Goal: Transaction & Acquisition: Purchase product/service

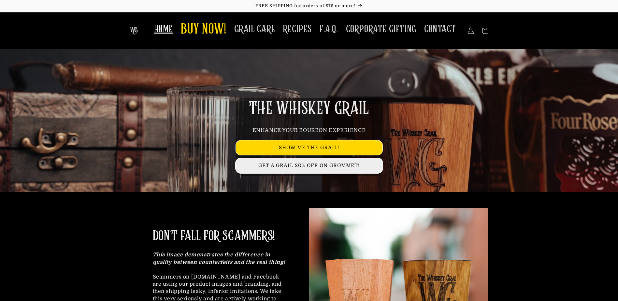
click at [316, 161] on link "GET A GRAIL 20% OFF ON GROMMET!" at bounding box center [309, 165] width 147 height 15
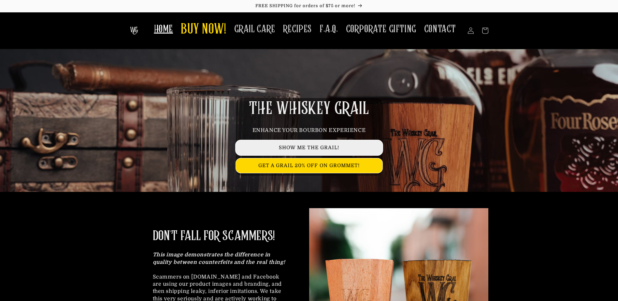
click at [317, 149] on link "SHOW ME THE GRAIL!" at bounding box center [309, 148] width 147 height 15
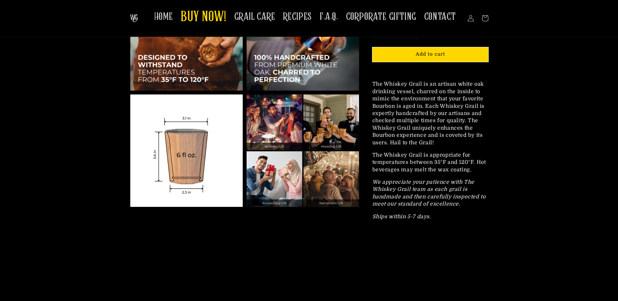
scroll to position [456, 0]
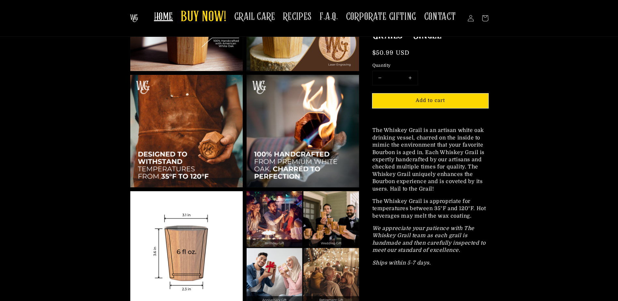
click at [171, 17] on span "HOME" at bounding box center [163, 16] width 19 height 13
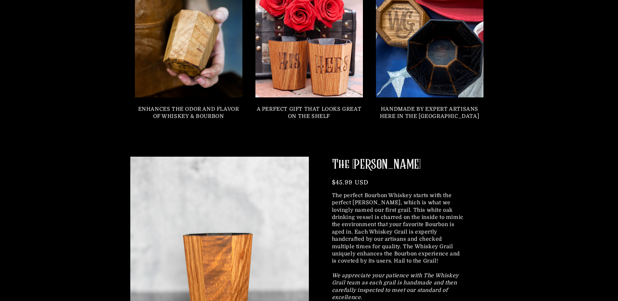
scroll to position [717, 0]
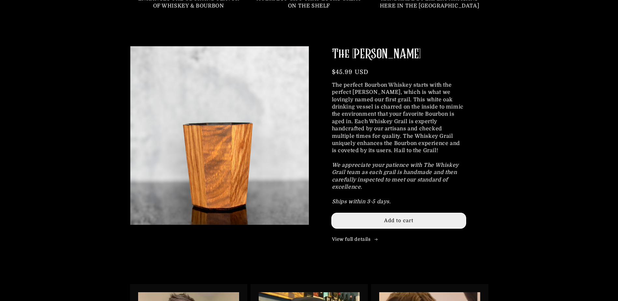
click at [391, 220] on span "Add to cart" at bounding box center [398, 221] width 29 height 6
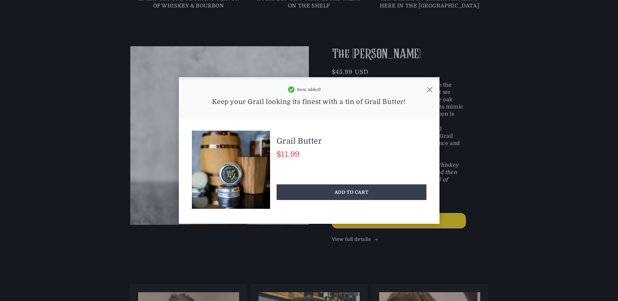
click at [428, 90] on icon at bounding box center [430, 89] width 7 height 7
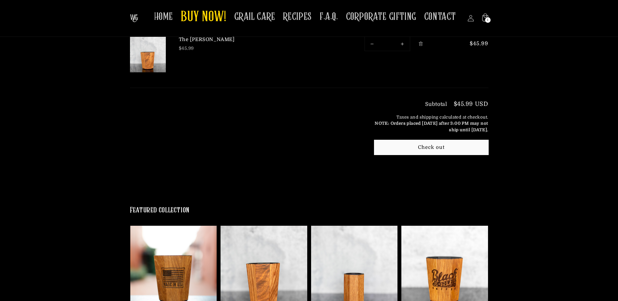
scroll to position [70, 0]
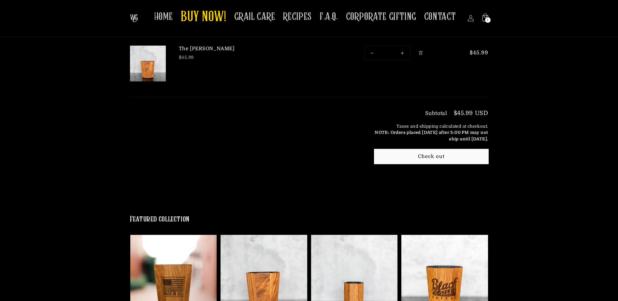
click at [376, 174] on shop-pay-wallet-button at bounding box center [376, 171] width 2 height 6
